Goal: Task Accomplishment & Management: Use online tool/utility

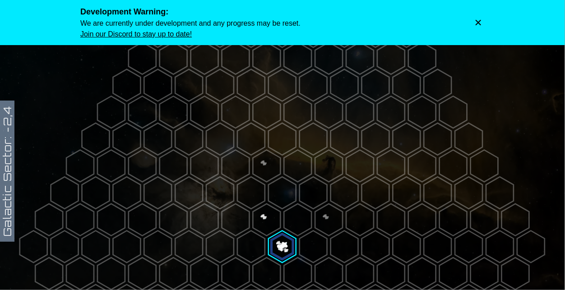
click at [478, 22] on icon "Dismiss warning" at bounding box center [478, 22] width 5 height 5
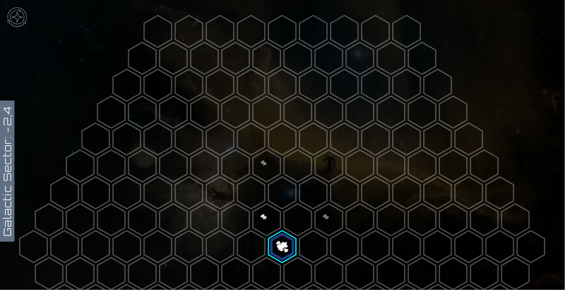
click at [267, 229] on polygon at bounding box center [267, 220] width 28 height 32
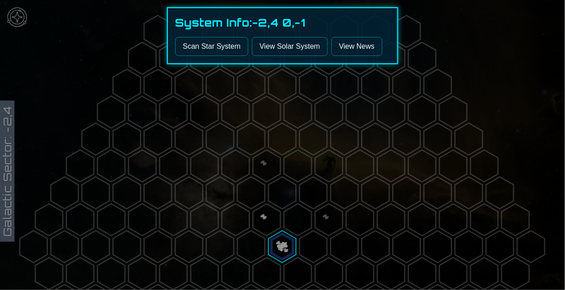
click at [212, 43] on button "Scan Star System" at bounding box center [211, 46] width 73 height 19
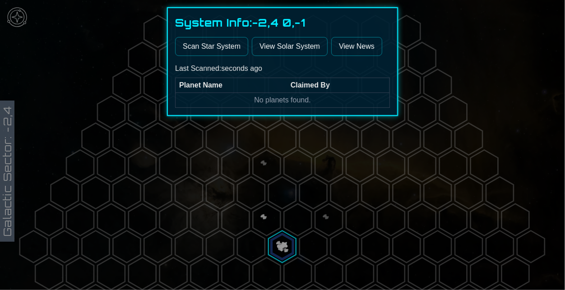
click at [273, 45] on link "View Solar System" at bounding box center [290, 46] width 76 height 19
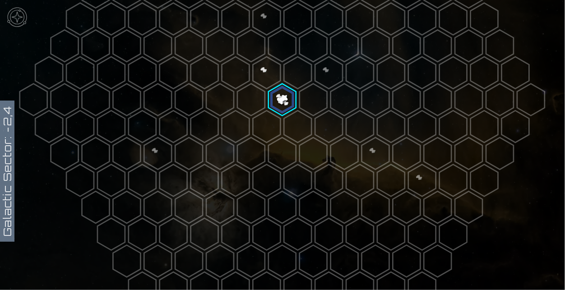
scroll to position [149, 0]
click at [159, 148] on polygon at bounding box center [158, 152] width 28 height 32
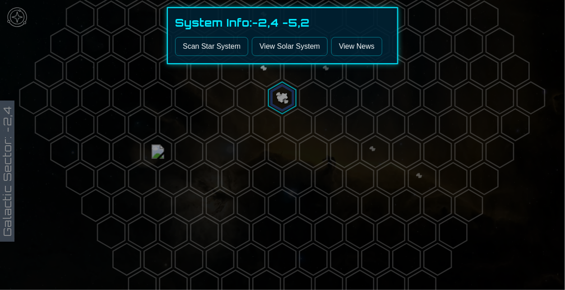
click at [281, 46] on link "View Solar System" at bounding box center [290, 46] width 76 height 19
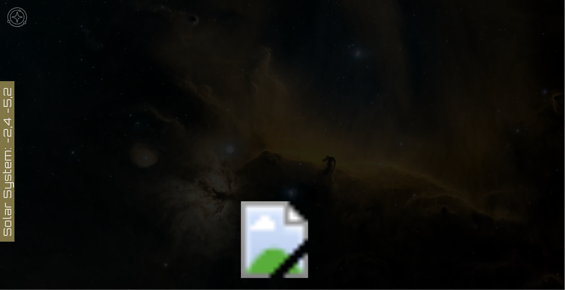
click at [257, 250] on icon at bounding box center [282, 247] width 565 height 495
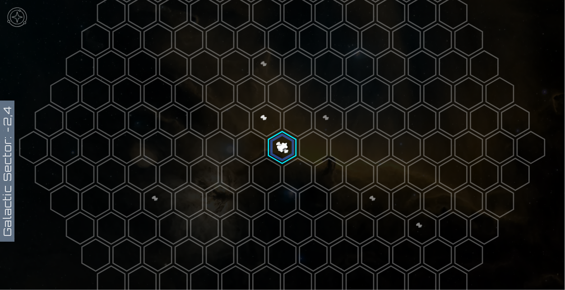
scroll to position [106, 0]
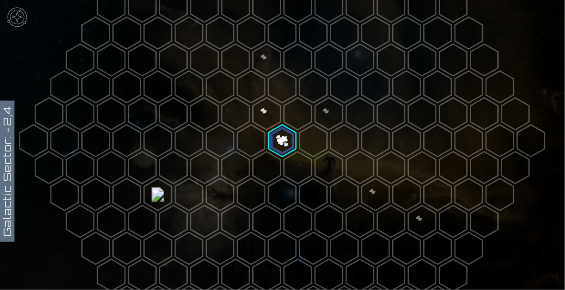
click at [157, 194] on polygon at bounding box center [158, 195] width 28 height 32
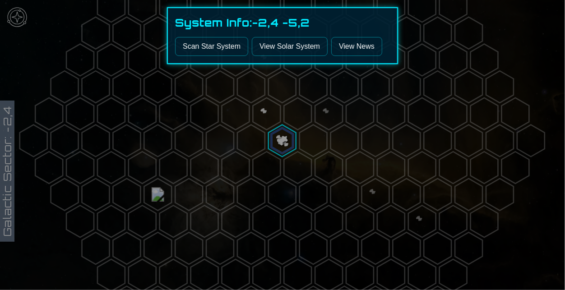
click at [227, 49] on button "Scan Star System" at bounding box center [211, 46] width 73 height 19
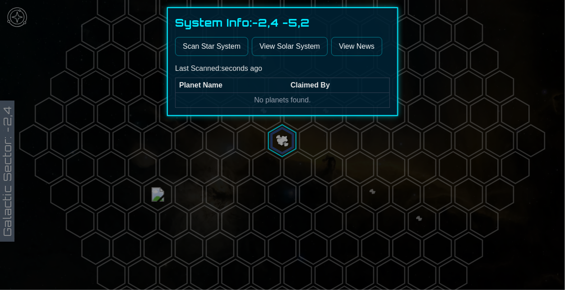
click at [365, 46] on link "View News" at bounding box center [356, 46] width 51 height 19
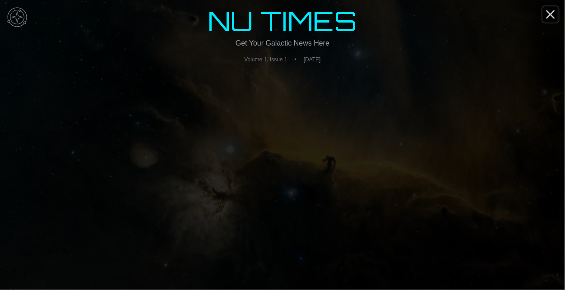
click at [545, 21] on icon "Close" at bounding box center [550, 14] width 14 height 14
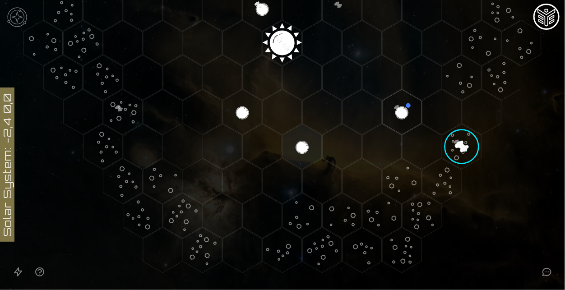
scroll to position [204, 0]
click at [457, 159] on image at bounding box center [462, 147] width 56 height 56
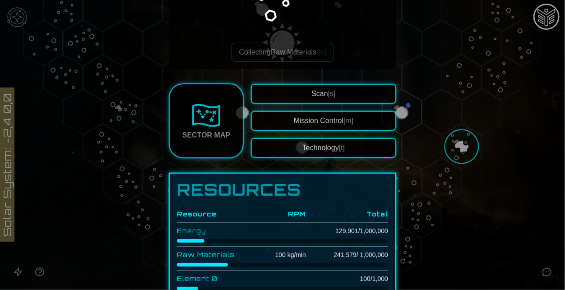
scroll to position [127, 0]
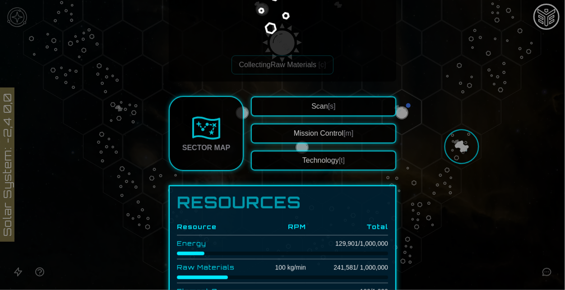
click at [318, 158] on button "Technology [t]" at bounding box center [323, 161] width 145 height 20
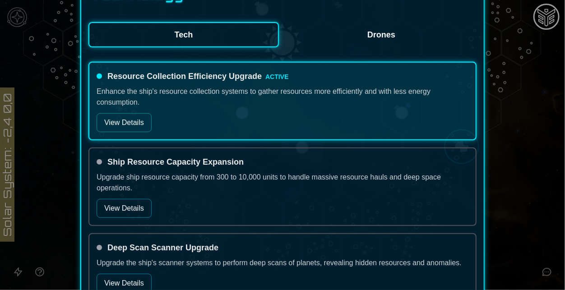
scroll to position [170, 0]
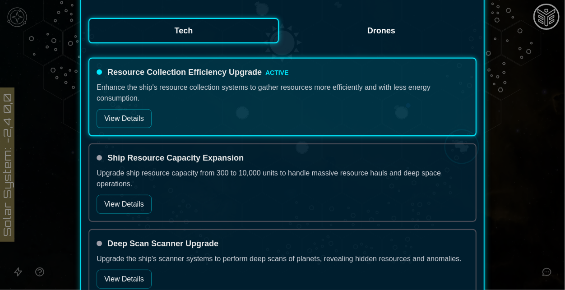
click at [120, 110] on button "View Details" at bounding box center [124, 118] width 55 height 19
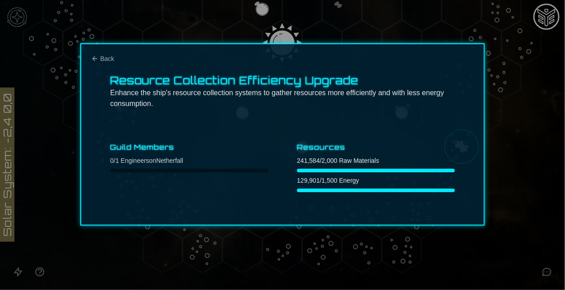
scroll to position [0, 0]
click at [94, 55] on icon "Back" at bounding box center [94, 58] width 7 height 7
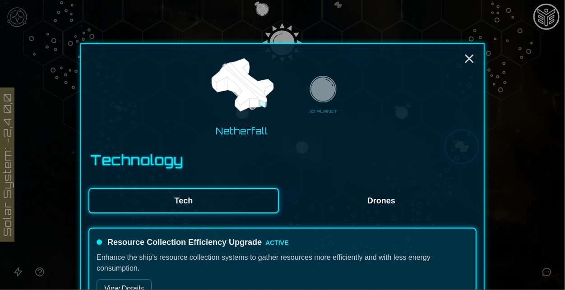
click at [384, 199] on button "Drones" at bounding box center [381, 200] width 190 height 25
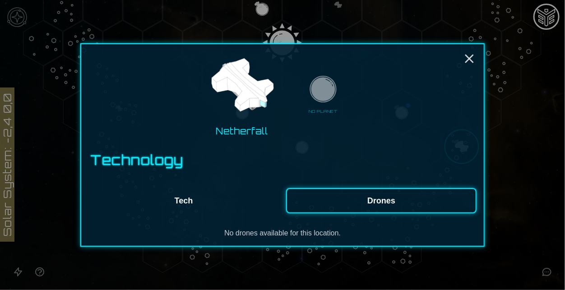
click at [236, 206] on button "Tech" at bounding box center [183, 200] width 190 height 25
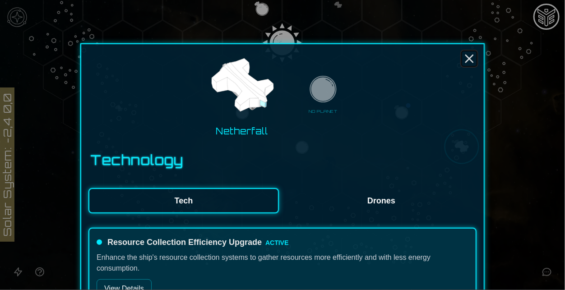
click at [473, 55] on line "Close" at bounding box center [469, 58] width 7 height 7
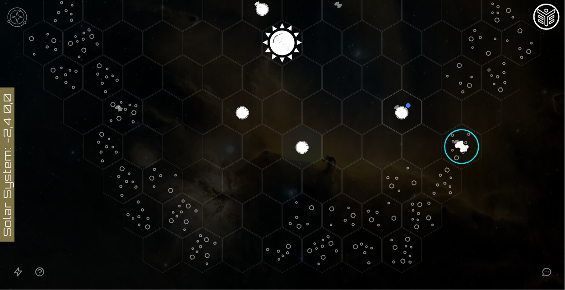
click at [10, 276] on button "Open accessible navigation interface" at bounding box center [18, 272] width 22 height 22
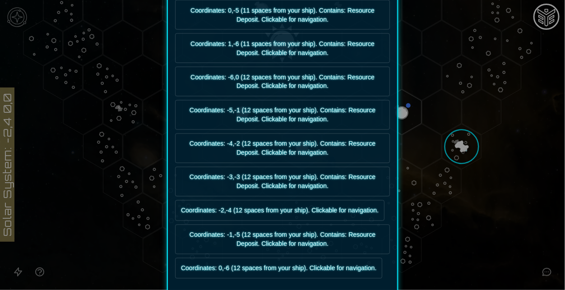
scroll to position [3369, 0]
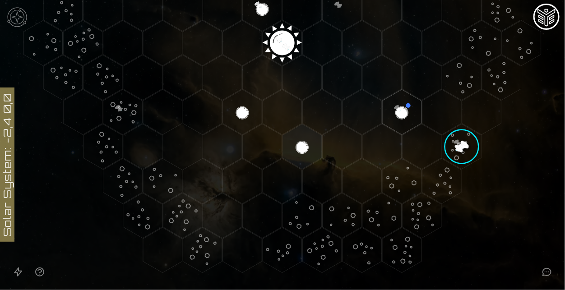
click at [464, 142] on image at bounding box center [462, 147] width 56 height 56
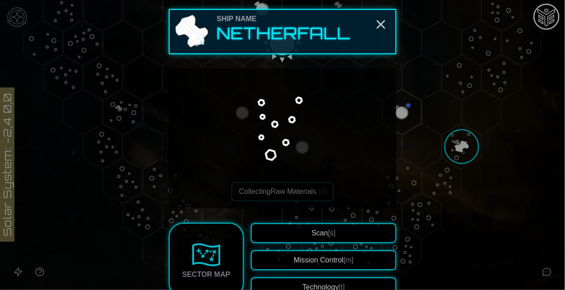
scroll to position [130, 0]
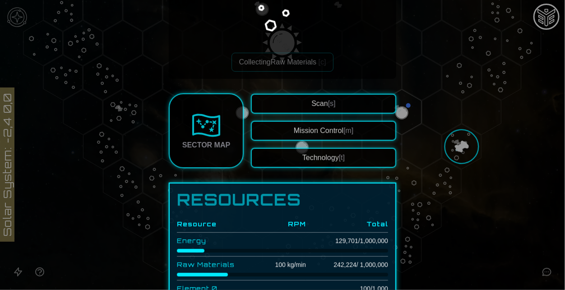
click at [326, 160] on button "Technology [t]" at bounding box center [323, 158] width 145 height 20
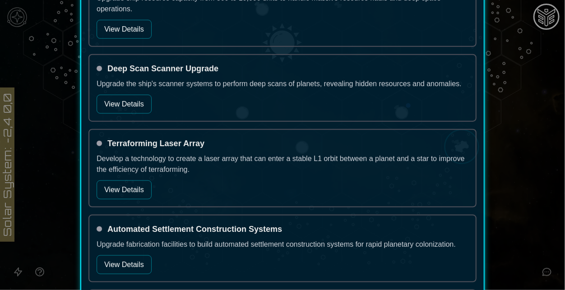
scroll to position [347, 0]
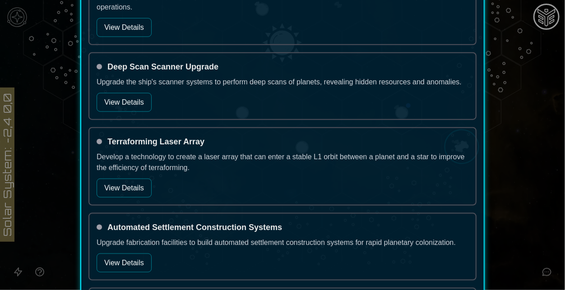
click at [130, 107] on button "View Details" at bounding box center [124, 102] width 55 height 19
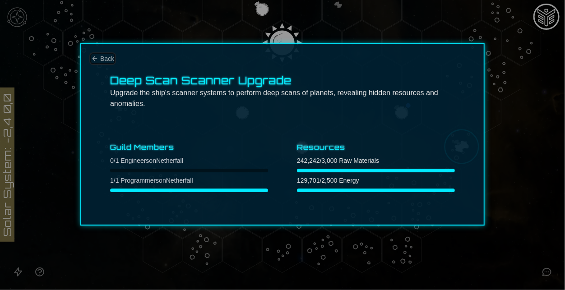
click at [97, 60] on icon "Back" at bounding box center [94, 58] width 7 height 7
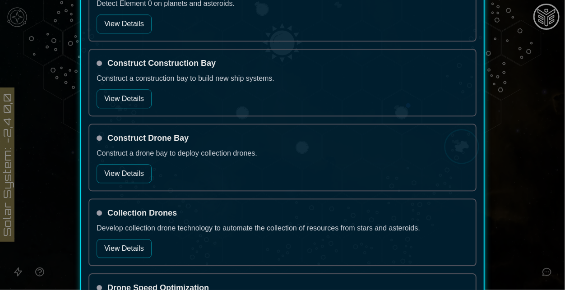
scroll to position [1391, 0]
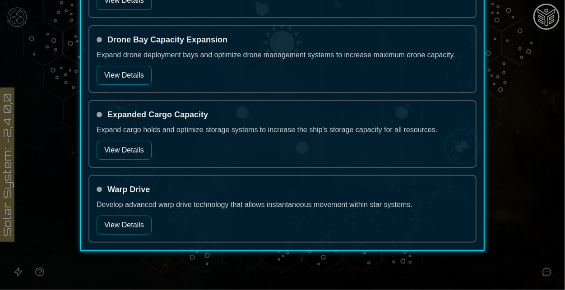
click at [135, 141] on button "View Details" at bounding box center [124, 150] width 55 height 19
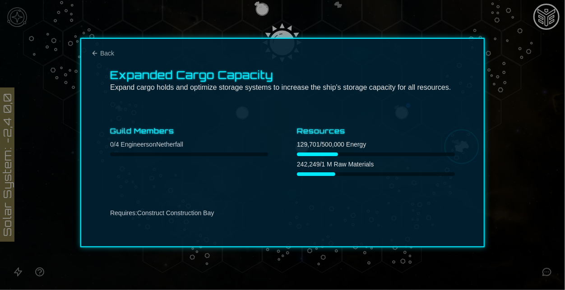
click at [97, 56] on icon "Back" at bounding box center [94, 53] width 7 height 7
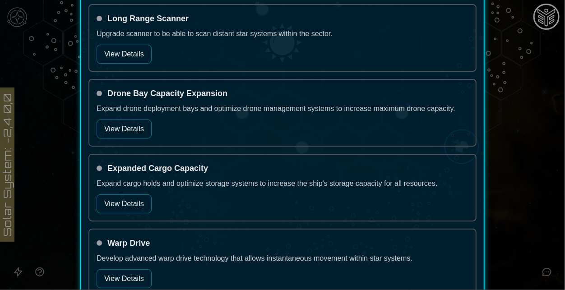
scroll to position [1335, 0]
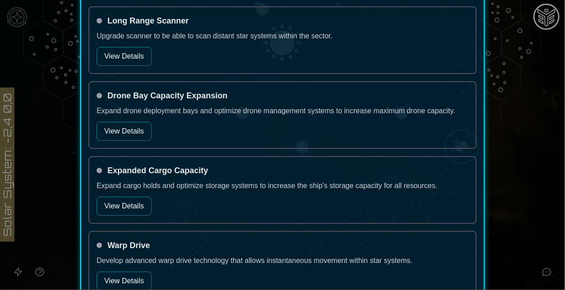
click at [136, 49] on button "View Details" at bounding box center [124, 56] width 55 height 19
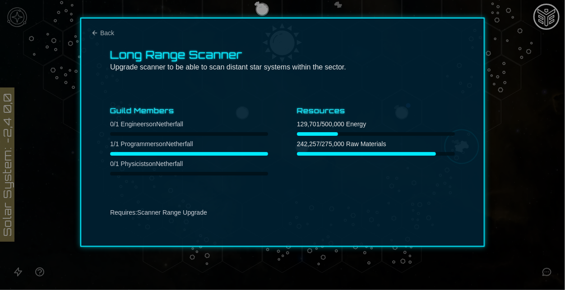
scroll to position [25, 0]
click at [108, 31] on span "Back" at bounding box center [107, 33] width 14 height 9
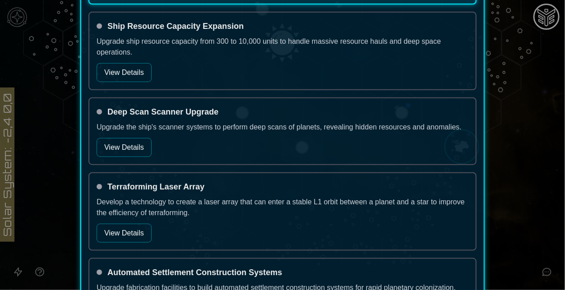
scroll to position [305, 0]
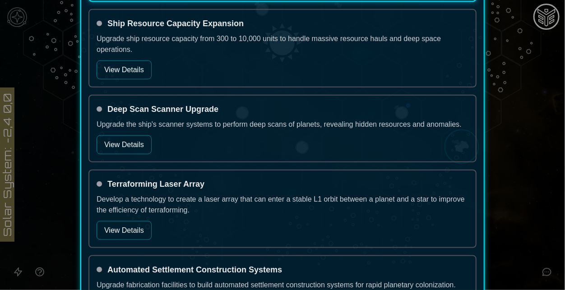
click at [120, 146] on button "View Details" at bounding box center [124, 144] width 55 height 19
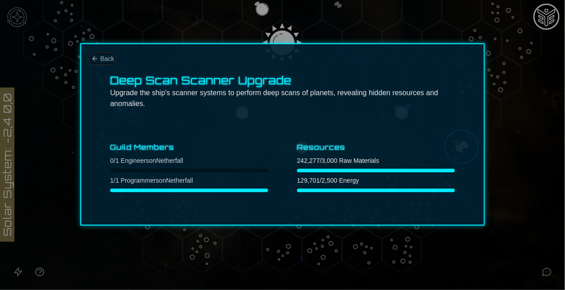
click at [98, 62] on icon "Back" at bounding box center [94, 58] width 7 height 7
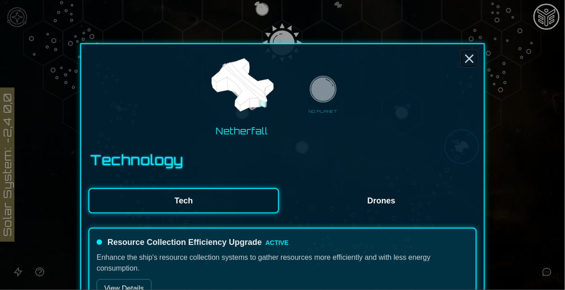
click at [465, 59] on icon "Close" at bounding box center [469, 58] width 14 height 14
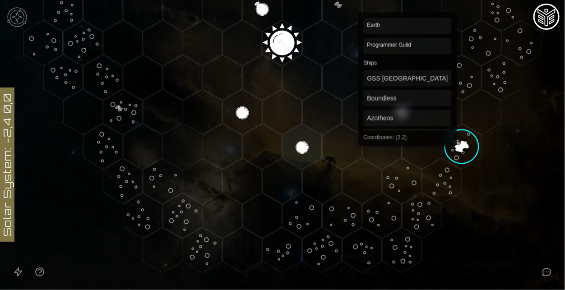
click at [407, 113] on polygon "Hex at coordinates 2,2, clickable" at bounding box center [401, 112] width 39 height 45
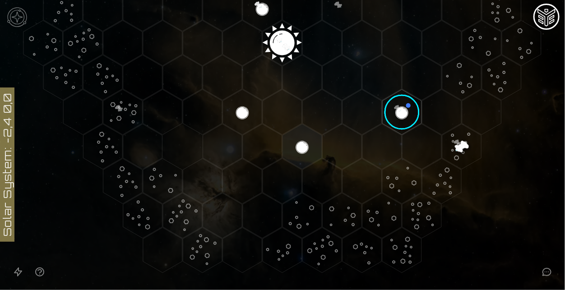
click at [407, 113] on image at bounding box center [402, 112] width 46 height 46
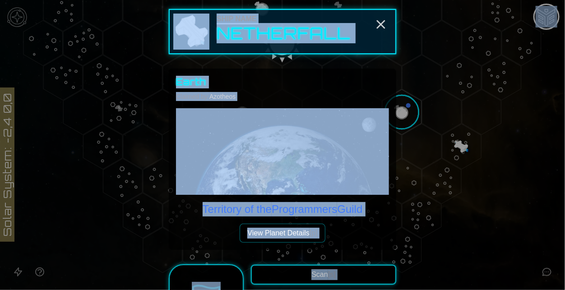
click at [311, 93] on div "Earth Claimed by: Azotheos" at bounding box center [282, 88] width 213 height 25
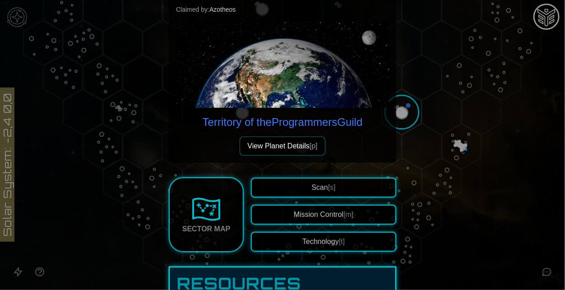
scroll to position [89, 0]
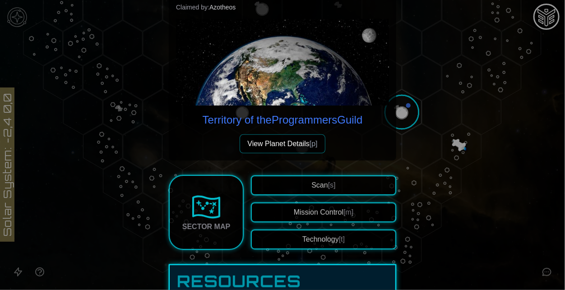
click at [316, 141] on span "[p]" at bounding box center [314, 144] width 8 height 8
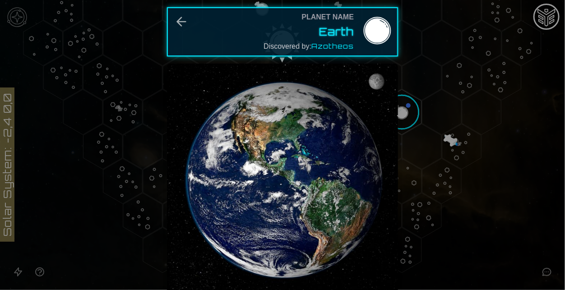
scroll to position [162, 0]
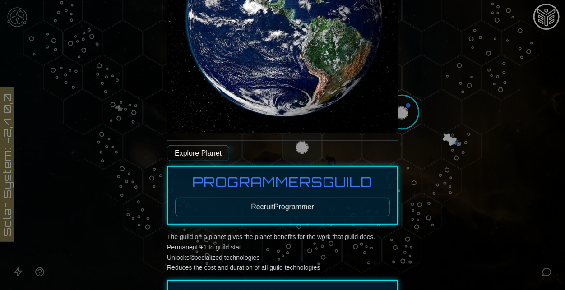
click at [300, 212] on button "Recruit Programmer" at bounding box center [282, 207] width 215 height 19
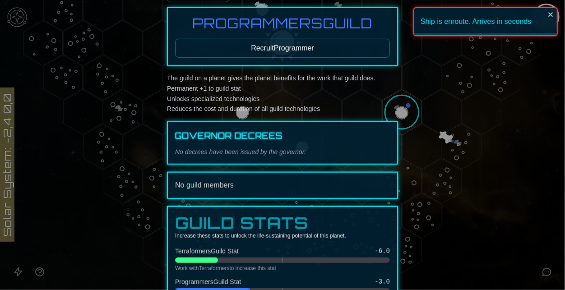
scroll to position [0, 0]
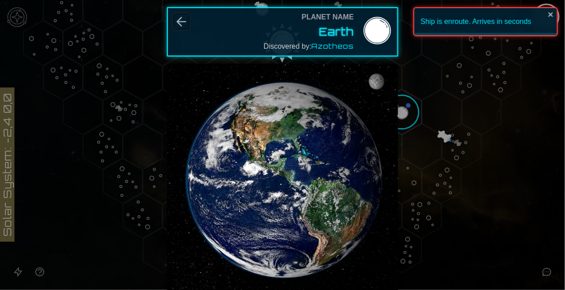
click at [175, 22] on icon "Back" at bounding box center [181, 21] width 14 height 14
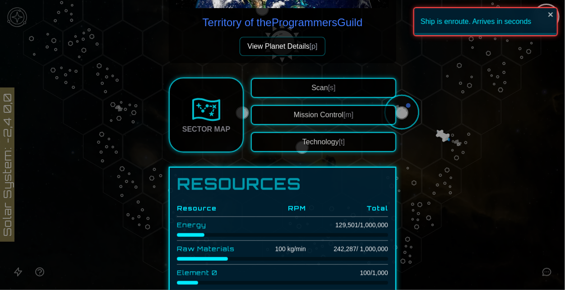
scroll to position [222, 0]
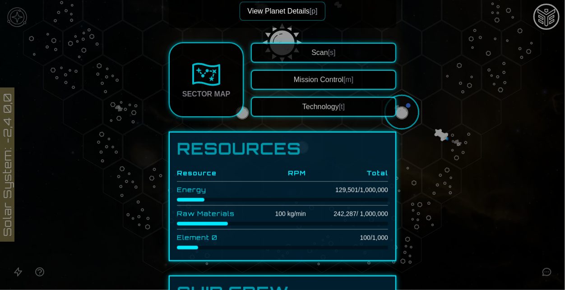
click at [281, 115] on button "Technology [t]" at bounding box center [323, 107] width 145 height 20
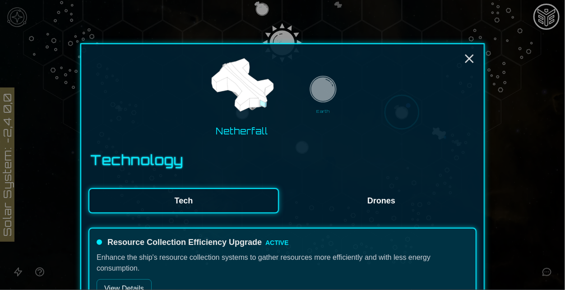
click at [317, 98] on img at bounding box center [323, 91] width 32 height 32
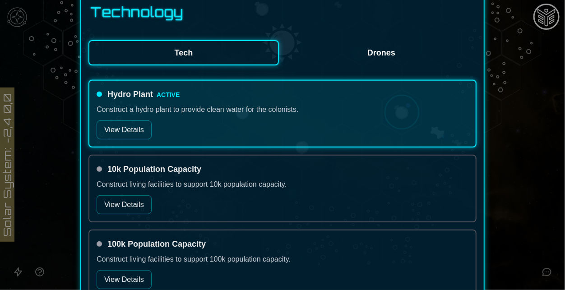
scroll to position [148, 0]
click at [135, 197] on button "View Details" at bounding box center [124, 204] width 55 height 19
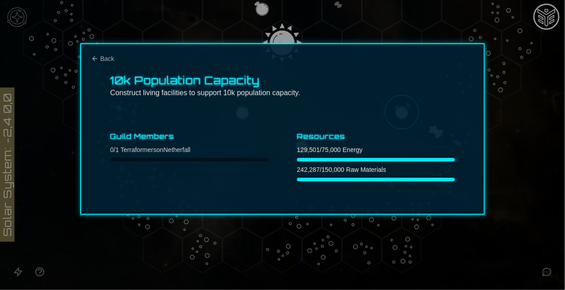
scroll to position [0, 0]
click at [94, 56] on icon "Back" at bounding box center [94, 58] width 7 height 7
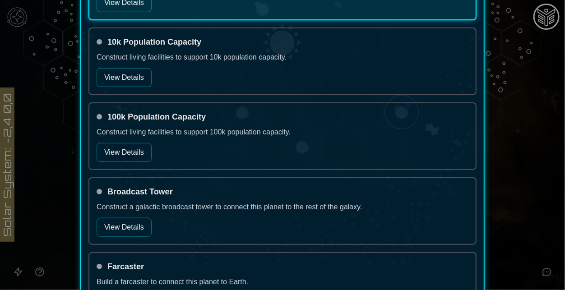
scroll to position [278, 0]
